Goal: Navigation & Orientation: Go to known website

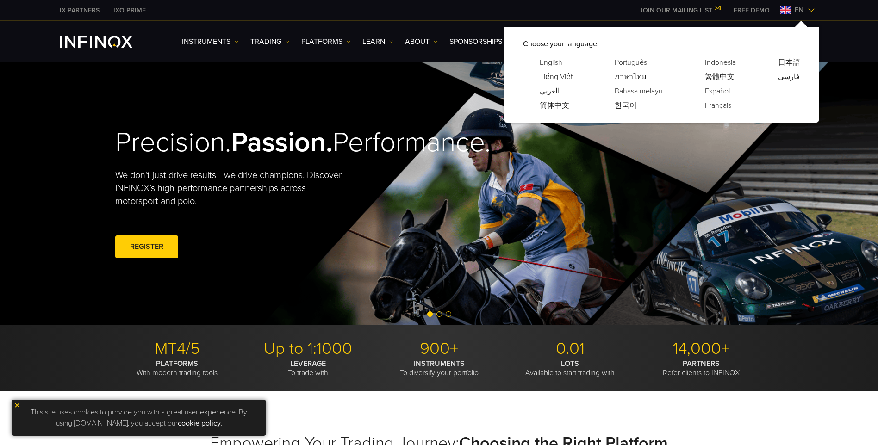
click at [795, 9] on span "en" at bounding box center [799, 10] width 17 height 11
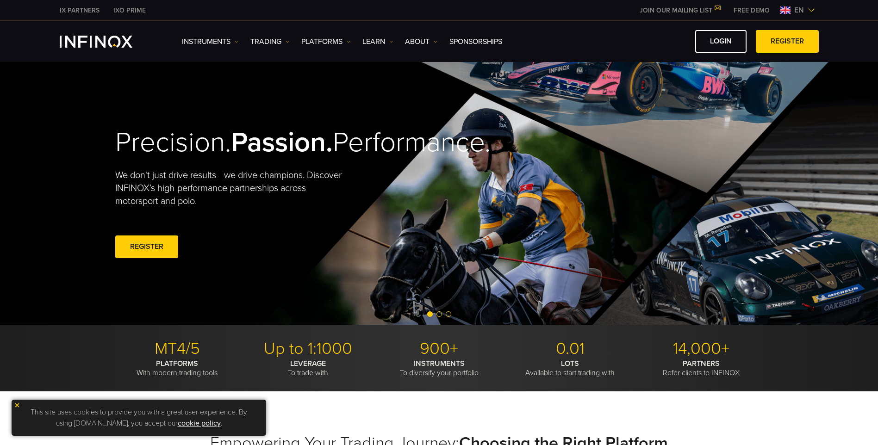
click at [779, 8] on div "en" at bounding box center [798, 10] width 42 height 11
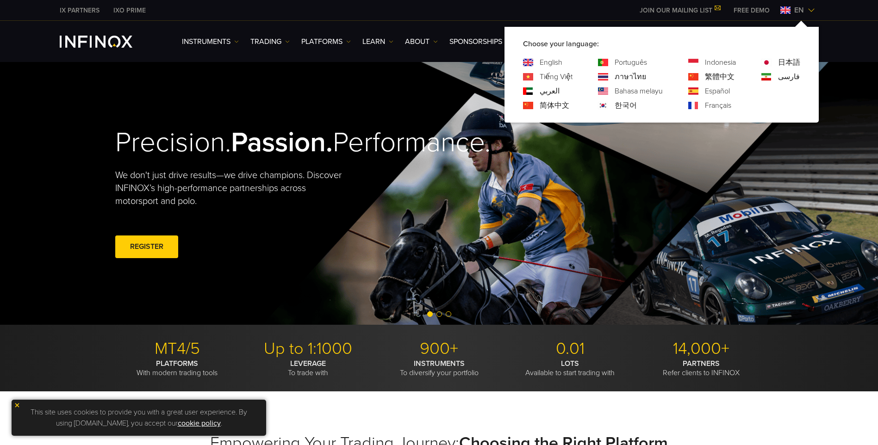
click at [609, 103] on div "한국어" at bounding box center [630, 105] width 65 height 11
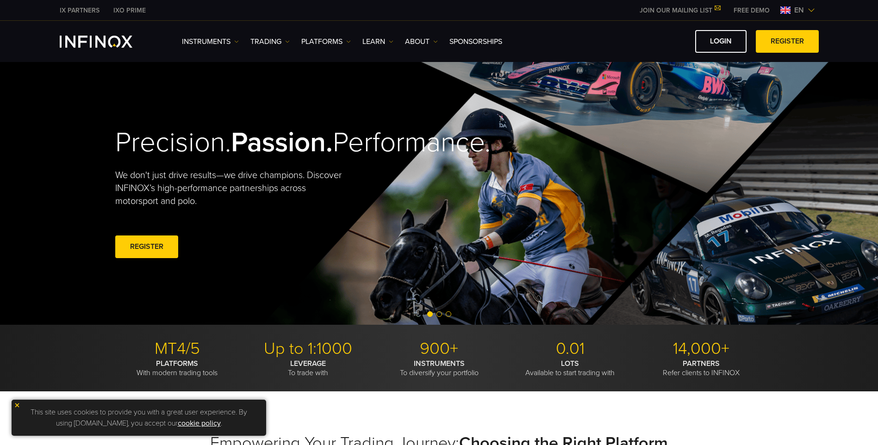
click at [618, 104] on div "Precision. Passion. Performance. We don't just drive results—we drive champions…" at bounding box center [439, 193] width 667 height 263
click at [790, 12] on img at bounding box center [786, 9] width 10 height 7
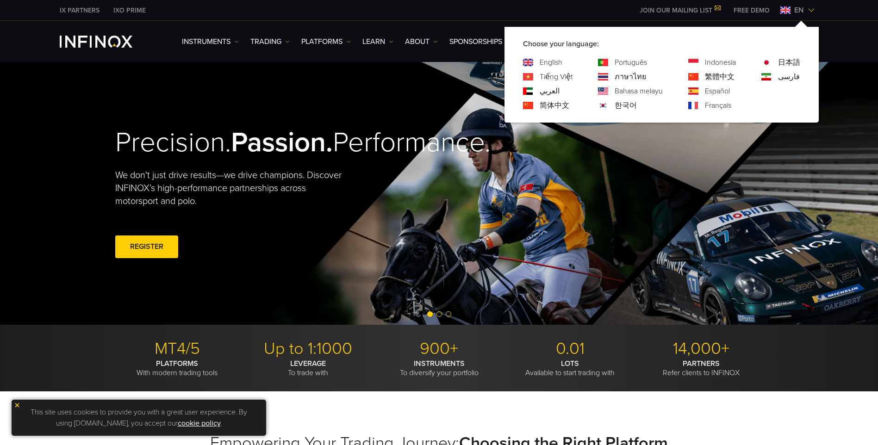
click at [635, 102] on div "한국어" at bounding box center [630, 105] width 65 height 11
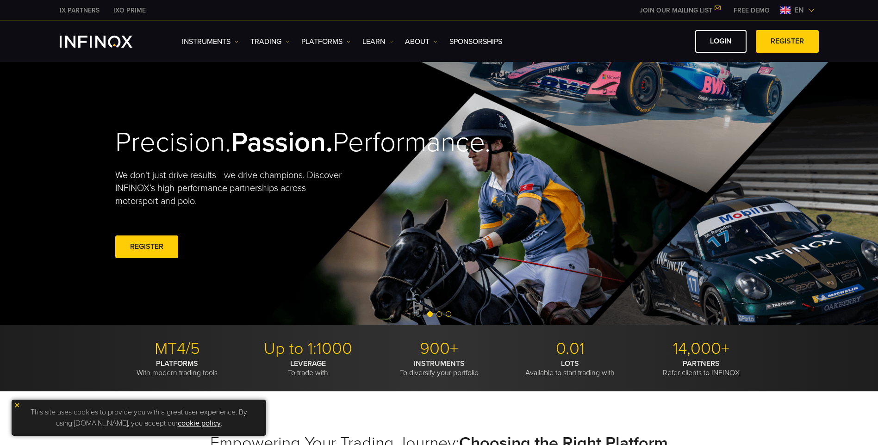
click at [782, 16] on div "IX PARTNERS IXO PRIME JOIN OUR MAILING LIST Never Miss a Trading Opportunity wi…" at bounding box center [439, 10] width 759 height 20
click at [785, 8] on img at bounding box center [786, 9] width 10 height 7
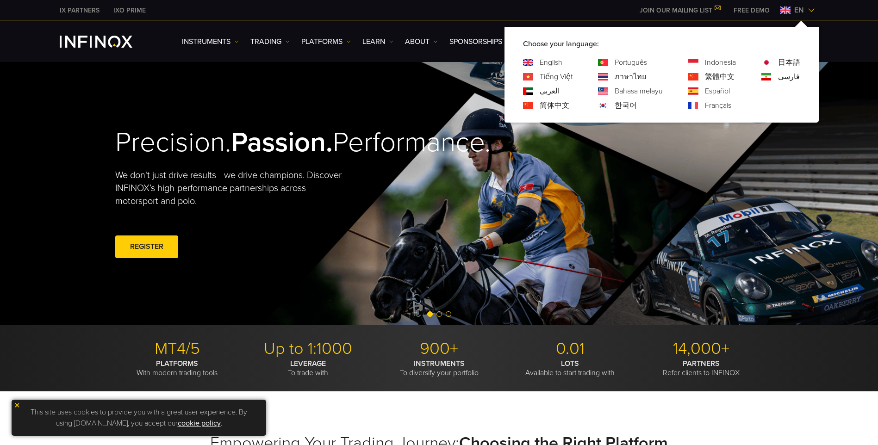
click at [632, 102] on link "한국어" at bounding box center [626, 105] width 22 height 11
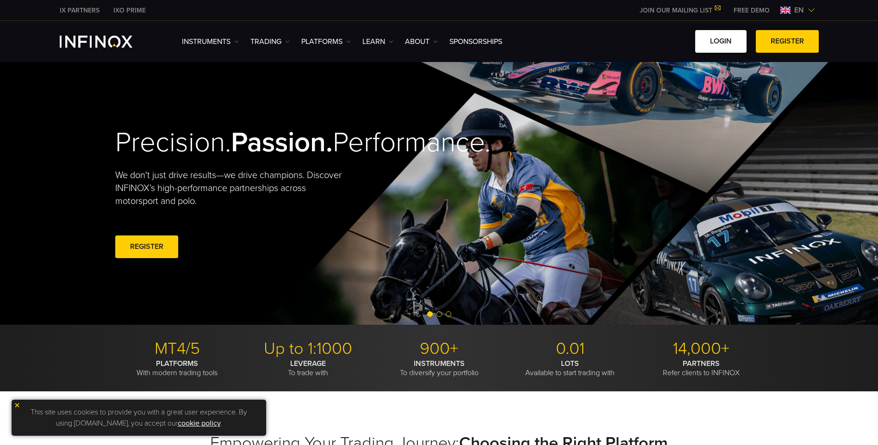
click at [733, 38] on link "LOGIN" at bounding box center [720, 41] width 51 height 23
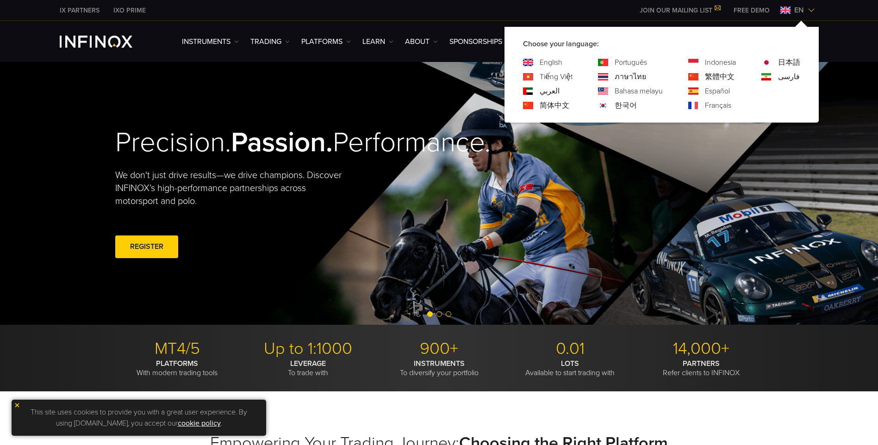
click at [616, 106] on link "한국어" at bounding box center [626, 105] width 22 height 11
click at [614, 105] on div "한국어" at bounding box center [630, 105] width 65 height 11
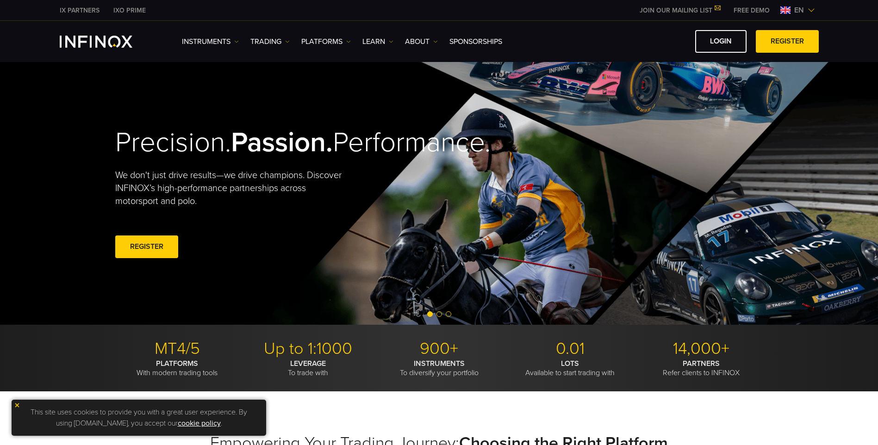
click at [617, 105] on div "Precision. Passion. Performance. We don't just drive results—we drive champions…" at bounding box center [439, 193] width 667 height 263
